Goal: Task Accomplishment & Management: Manage account settings

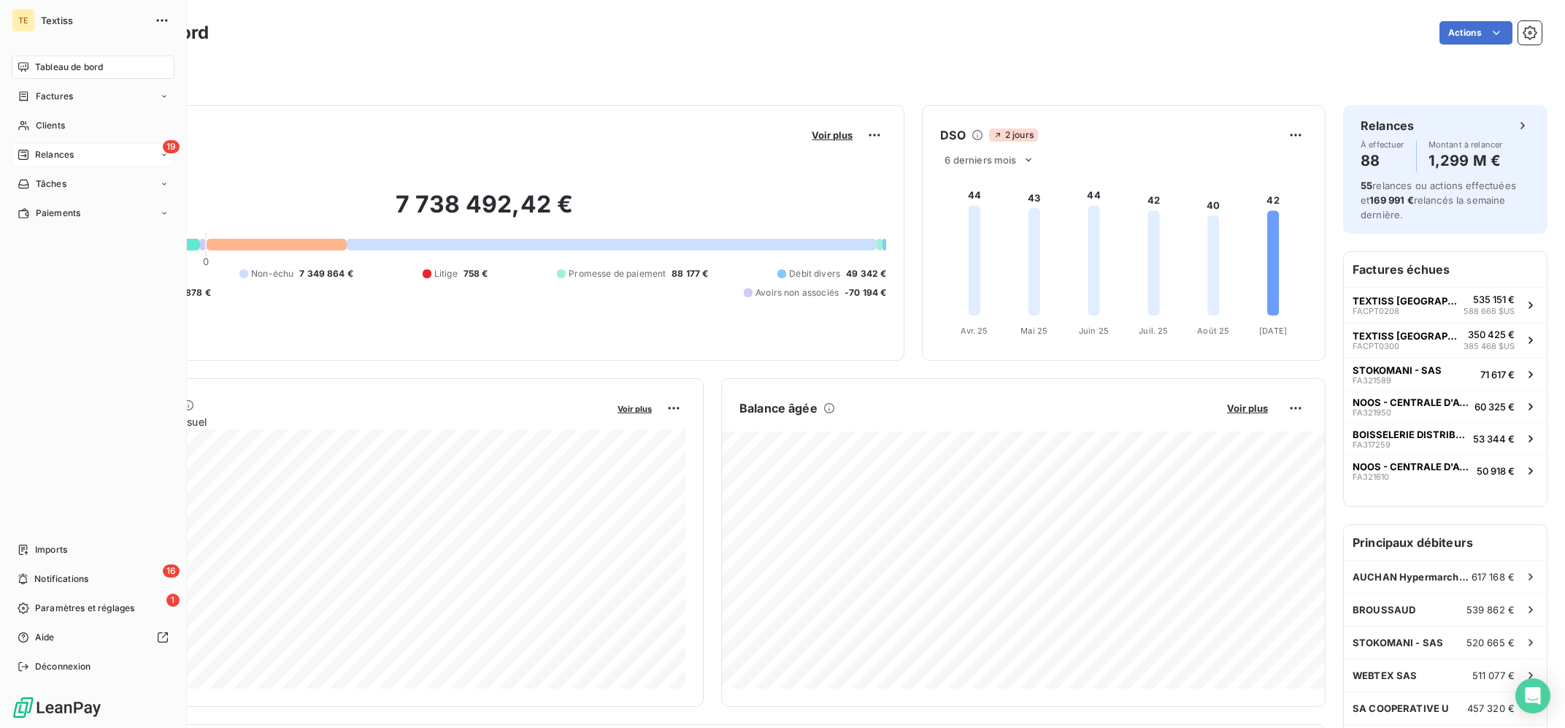
click at [38, 146] on div "19 Relances" at bounding box center [93, 154] width 163 height 23
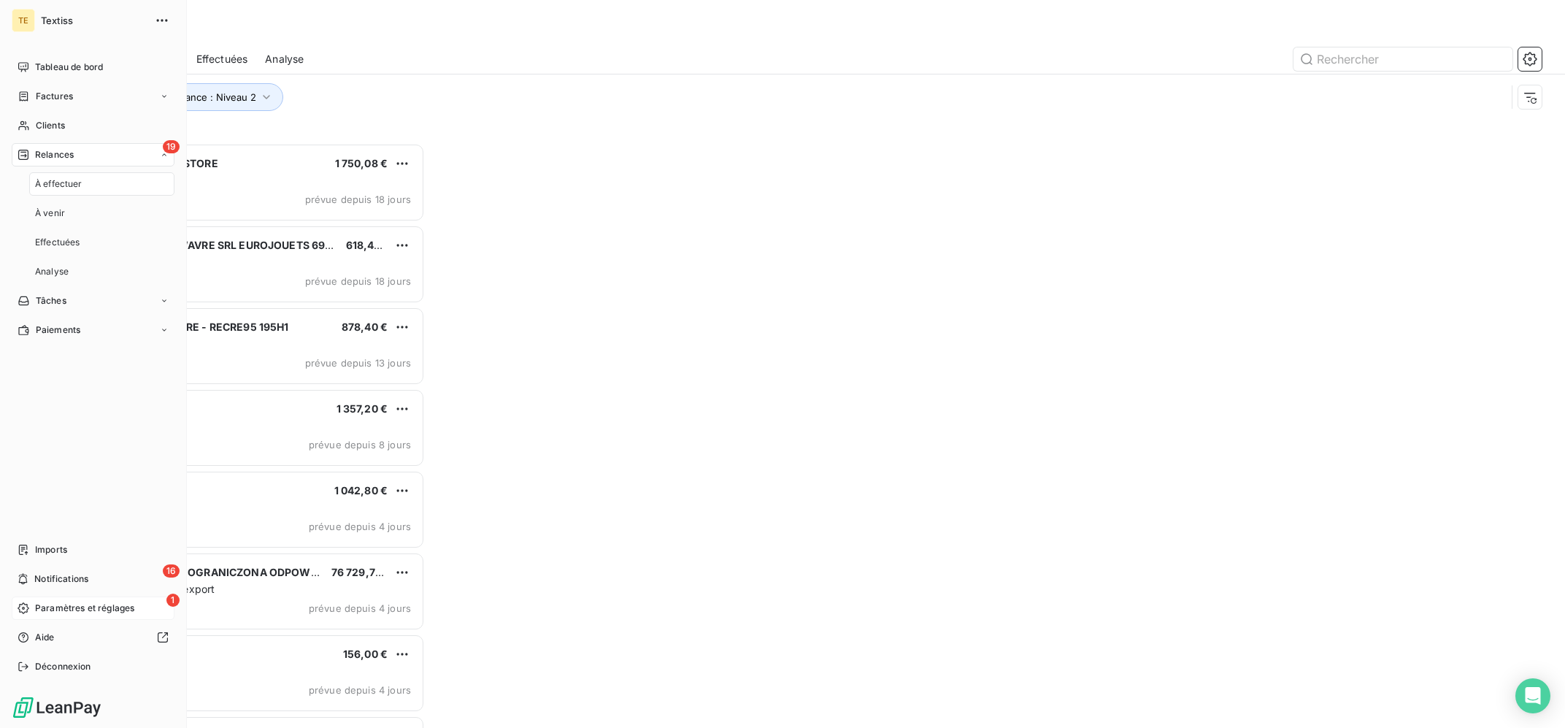
click at [101, 606] on span "Paramètres et réglages" at bounding box center [84, 607] width 99 height 13
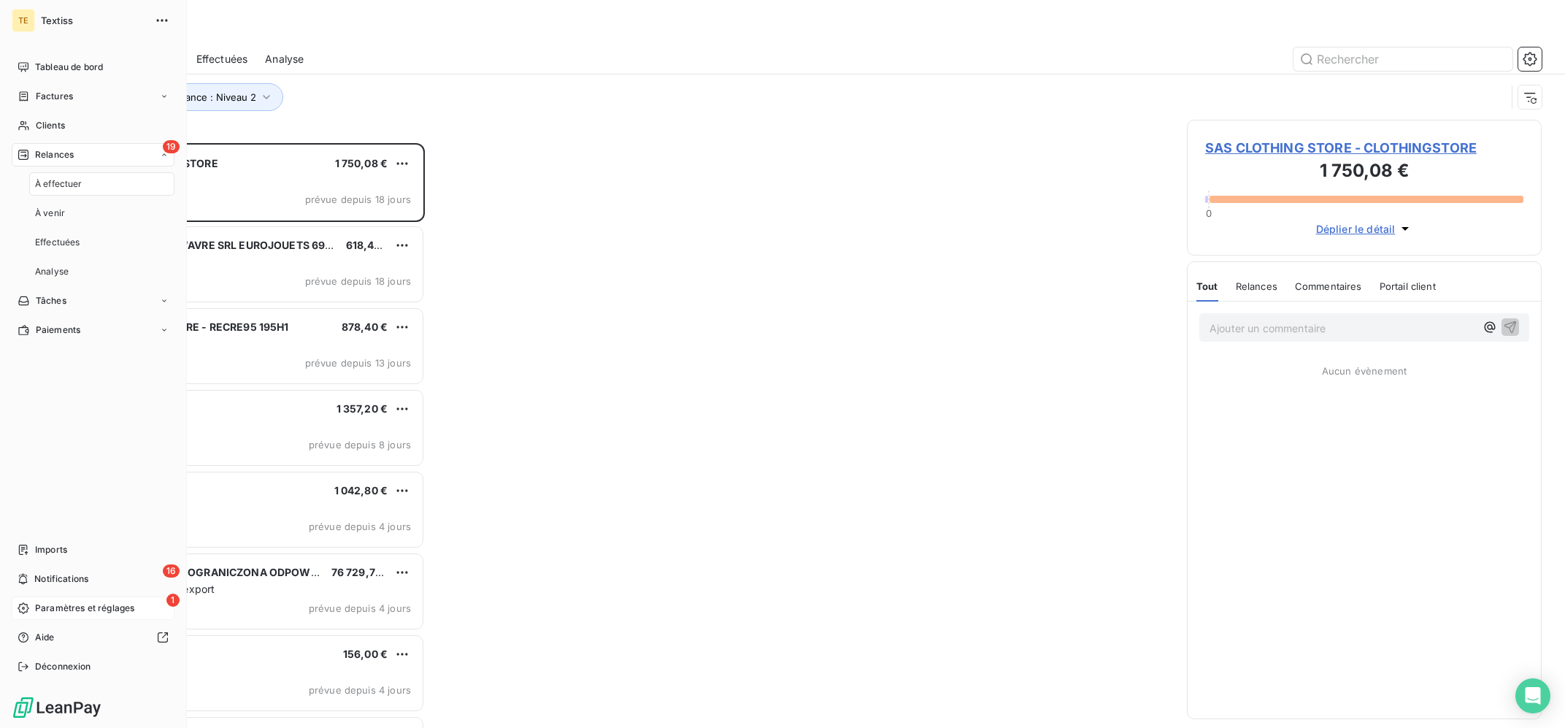
scroll to position [584, 354]
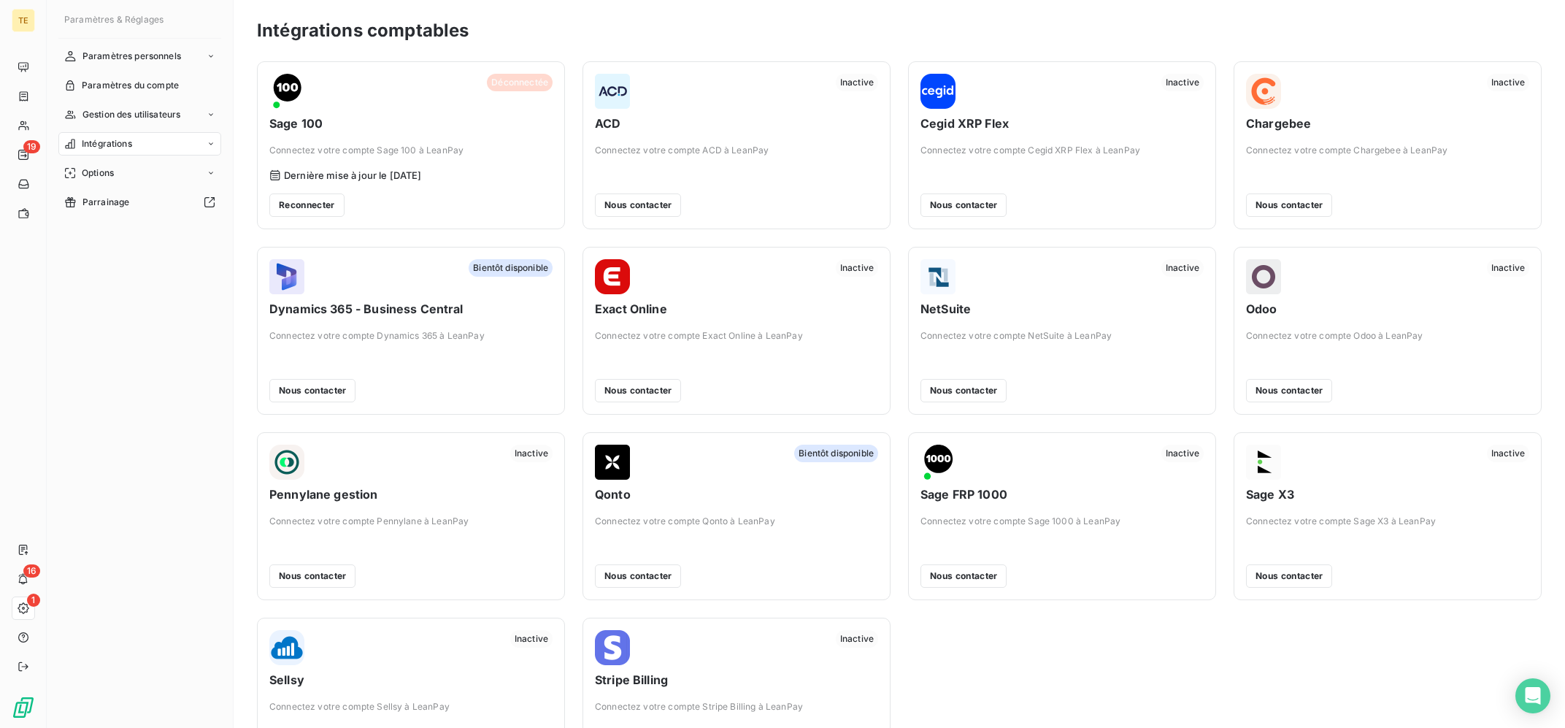
click at [1128, 687] on div "Déconnectée Sage 100 Connectez votre compte Sage 100 à LeanPay Dernière mise à …" at bounding box center [899, 423] width 1285 height 724
click at [315, 204] on button "Reconnecter" at bounding box center [306, 204] width 75 height 23
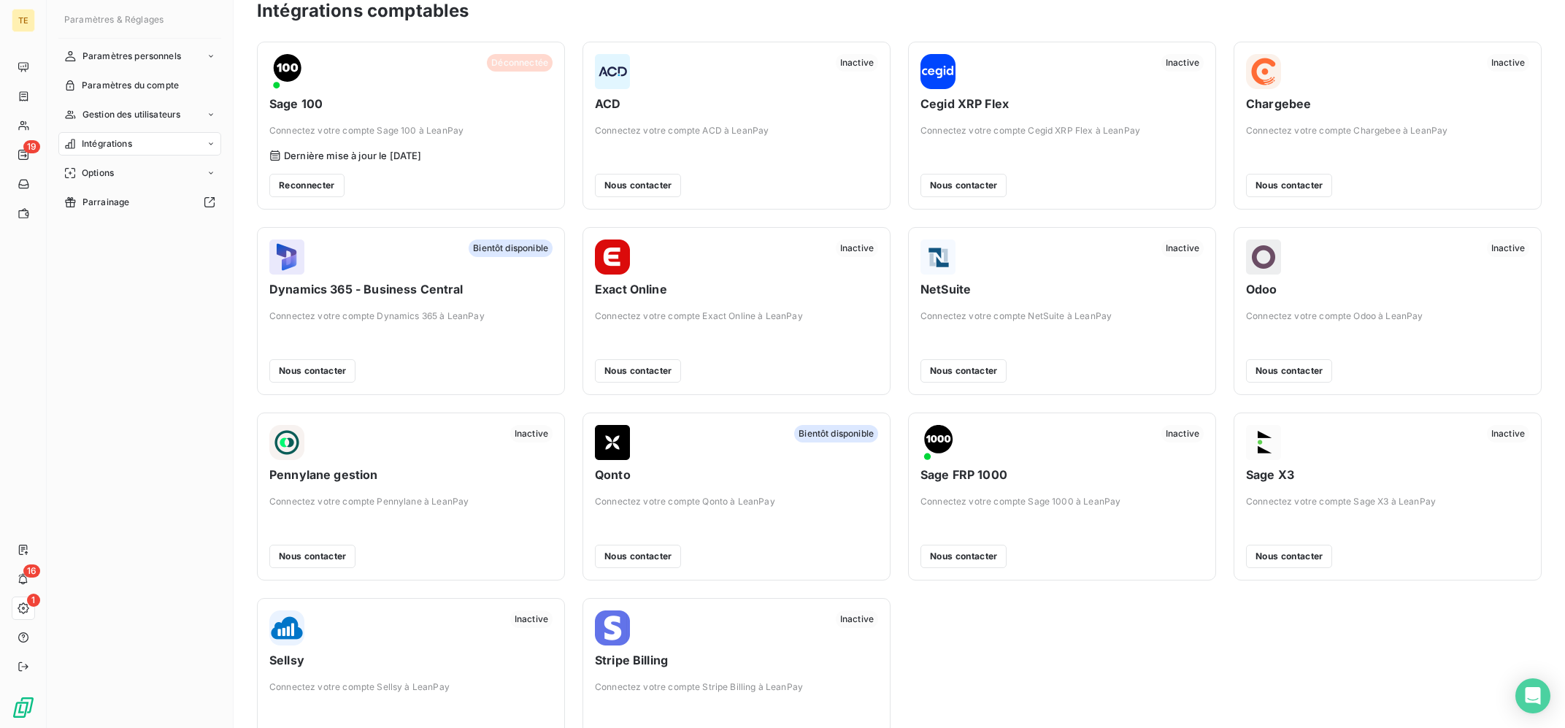
scroll to position [0, 0]
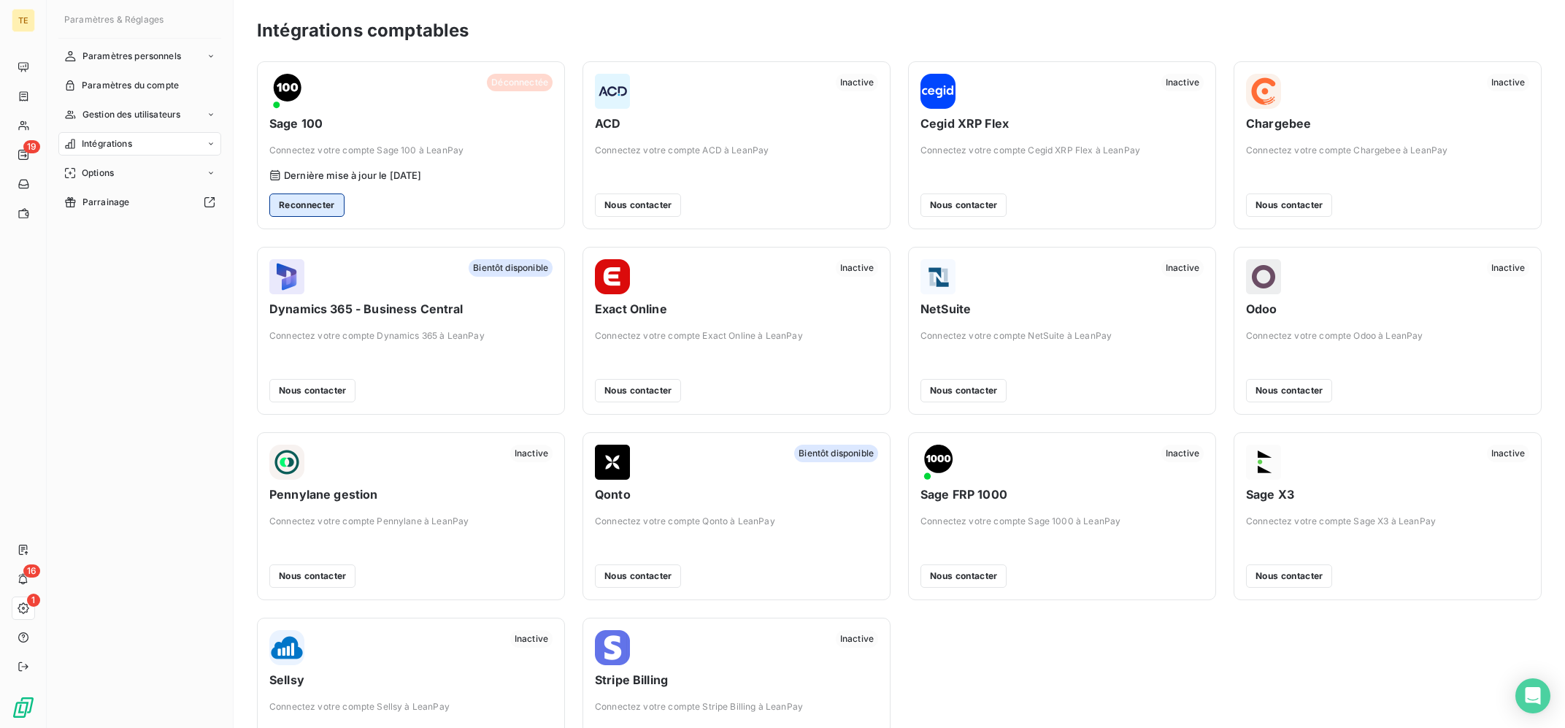
click at [293, 204] on button "Reconnecter" at bounding box center [306, 204] width 75 height 23
